Goal: Check status: Check status

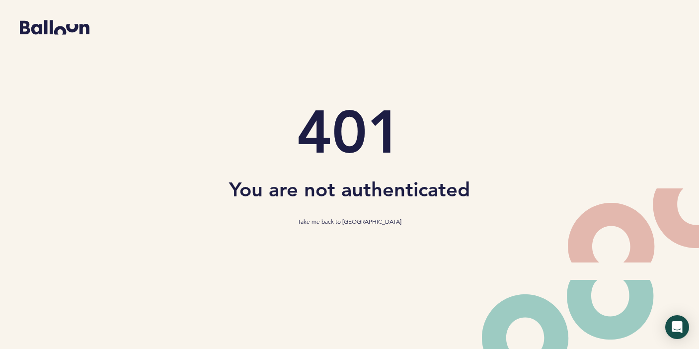
click at [344, 215] on section "401 You are not authenticated Take me back to [GEOGRAPHIC_DATA]" at bounding box center [349, 164] width 684 height 329
click at [344, 221] on link "Take me back to [GEOGRAPHIC_DATA]" at bounding box center [349, 222] width 104 height 10
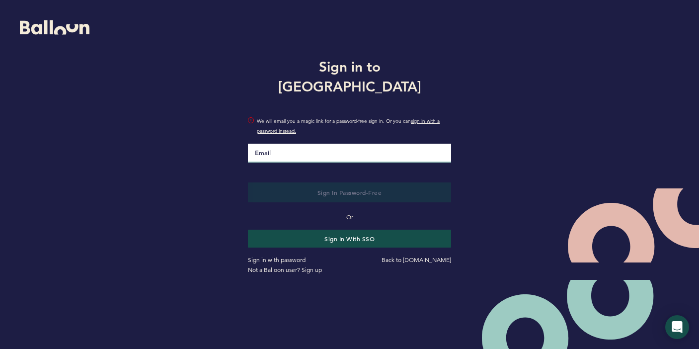
type input "[EMAIL_ADDRESS][DOMAIN_NAME]"
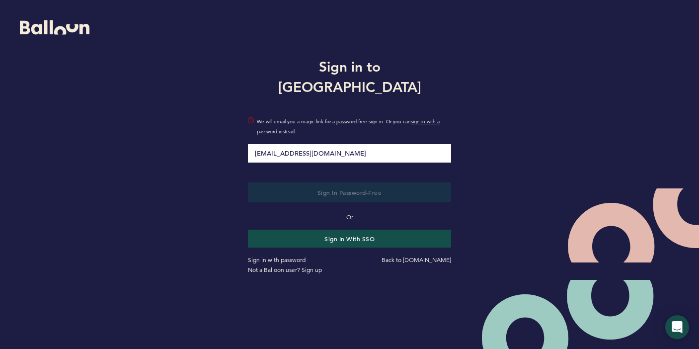
click at [349, 182] on button "Sign in Password-Free" at bounding box center [349, 192] width 203 height 20
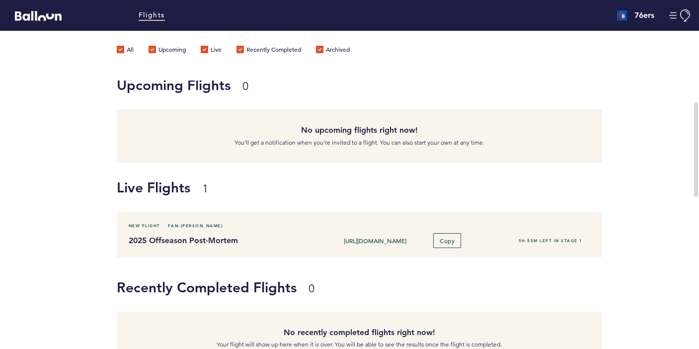
scroll to position [18, 0]
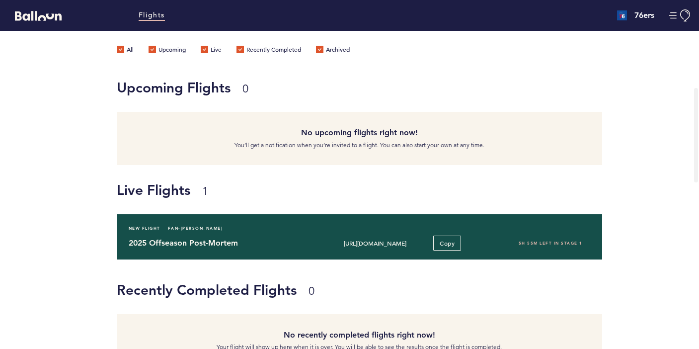
click at [371, 243] on input "https://blln.link/c/ogi8jKl" at bounding box center [375, 243] width 96 height 8
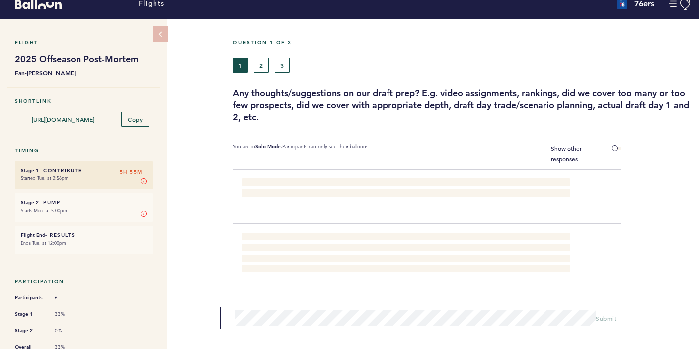
scroll to position [16, 0]
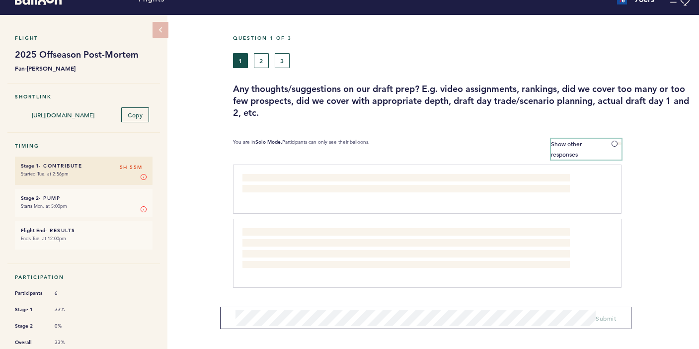
click at [608, 139] on label "Show other responses" at bounding box center [586, 149] width 70 height 21
click at [0, 0] on input "Show other responses" at bounding box center [0, 0] width 0 height 0
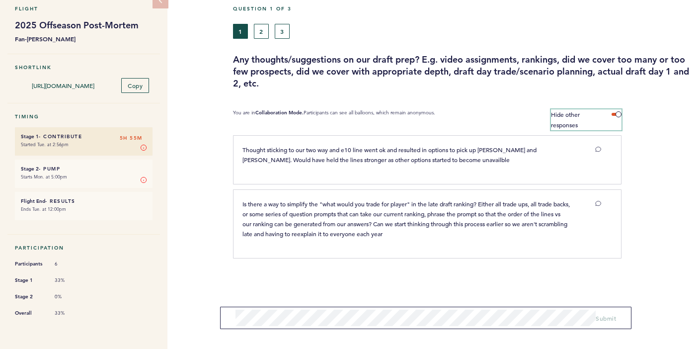
scroll to position [48, 0]
